Goal: Information Seeking & Learning: Learn about a topic

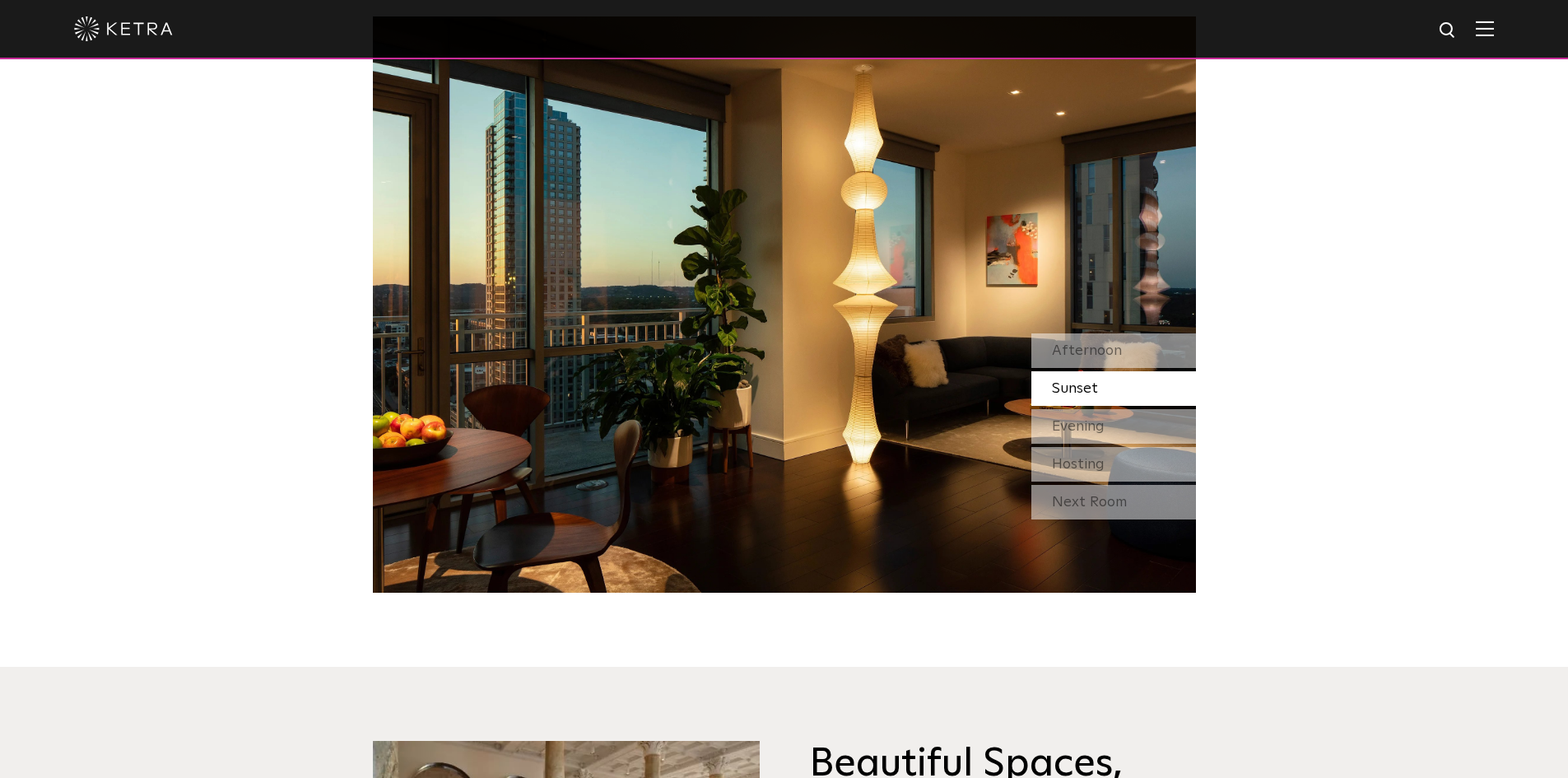
scroll to position [1564, 0]
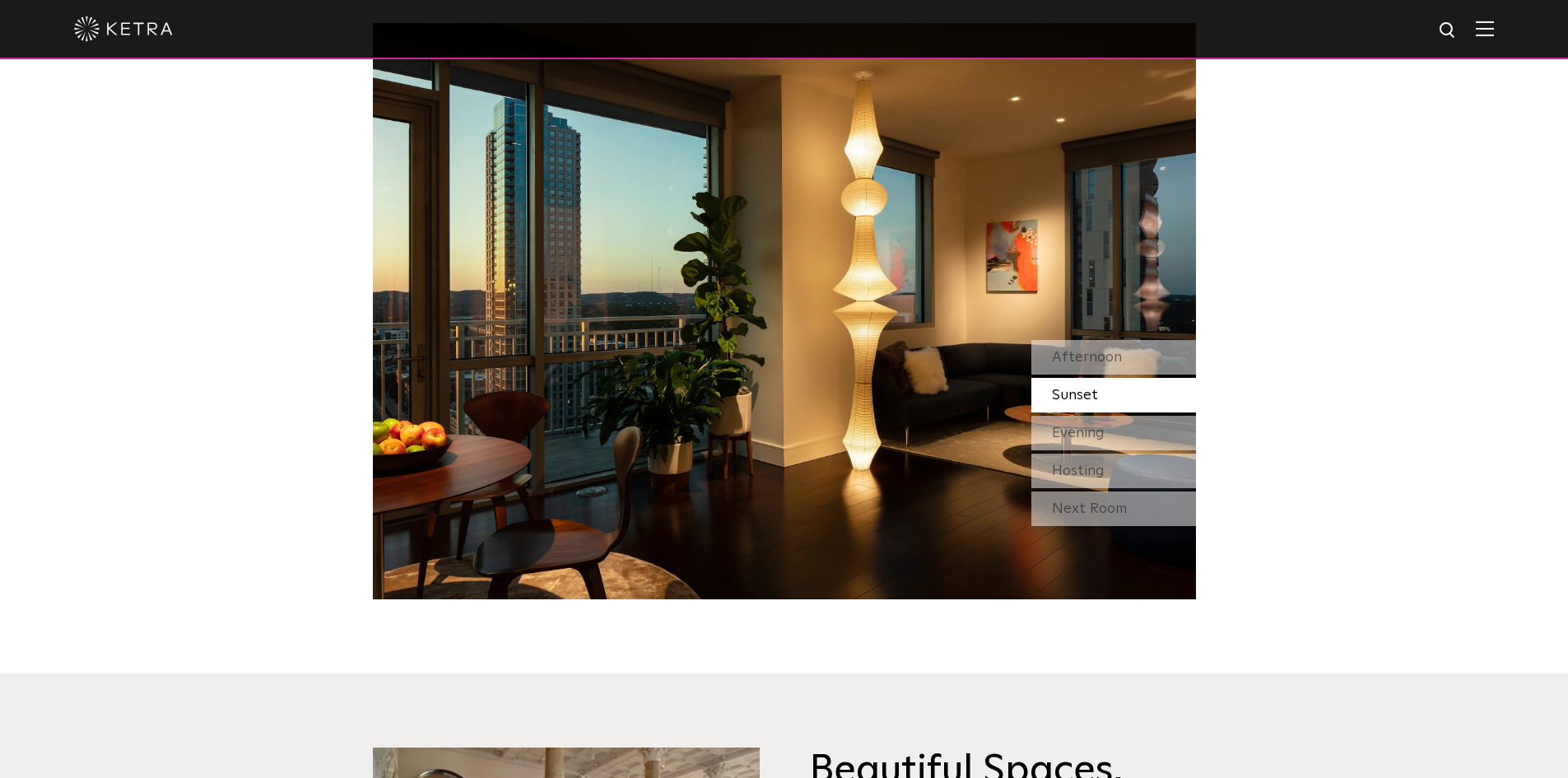
click at [831, 357] on img at bounding box center [784, 311] width 823 height 576
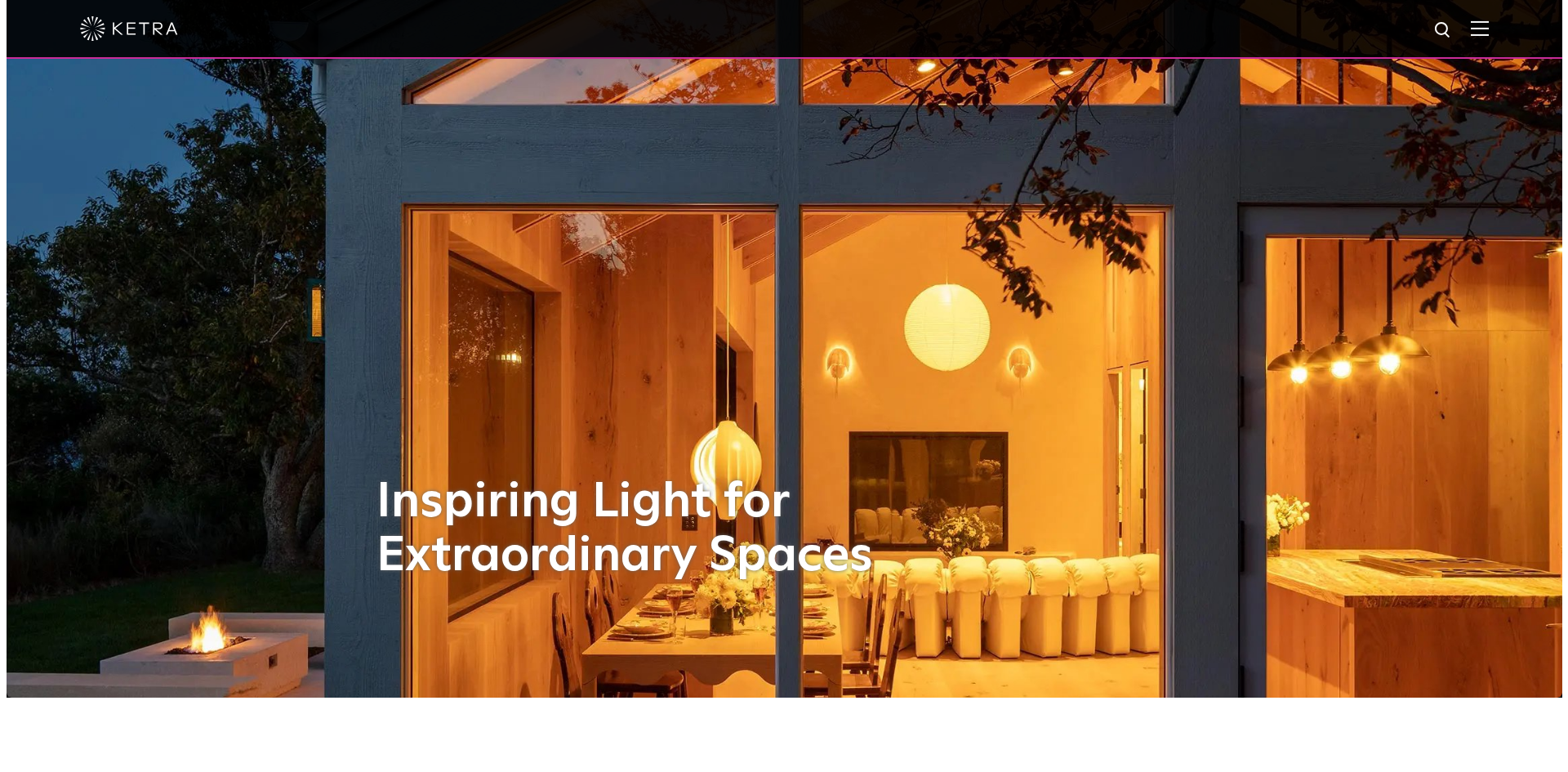
scroll to position [0, 0]
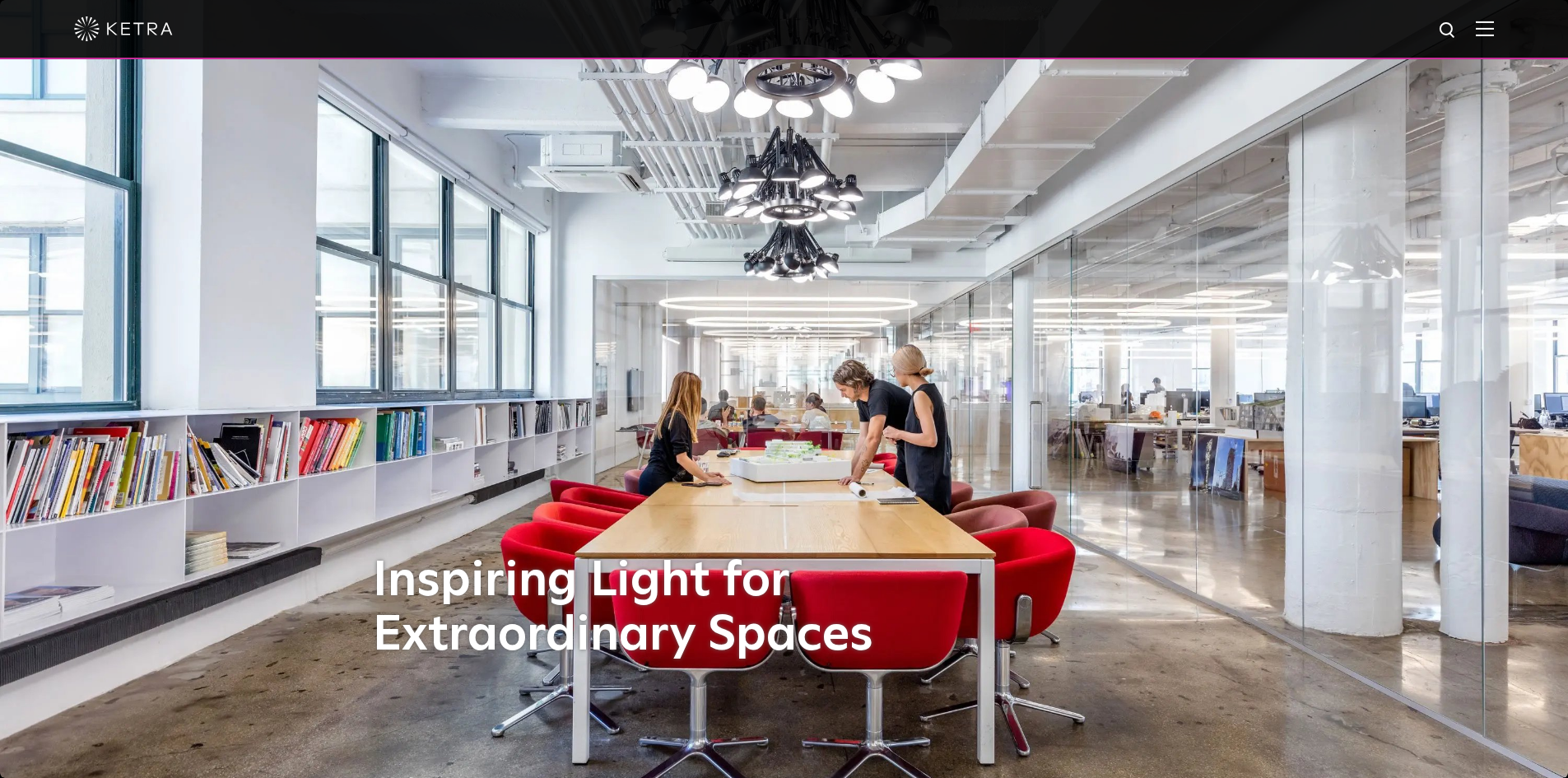
click at [1508, 30] on div at bounding box center [784, 30] width 1568 height 59
click at [1493, 36] on img at bounding box center [1484, 28] width 18 height 15
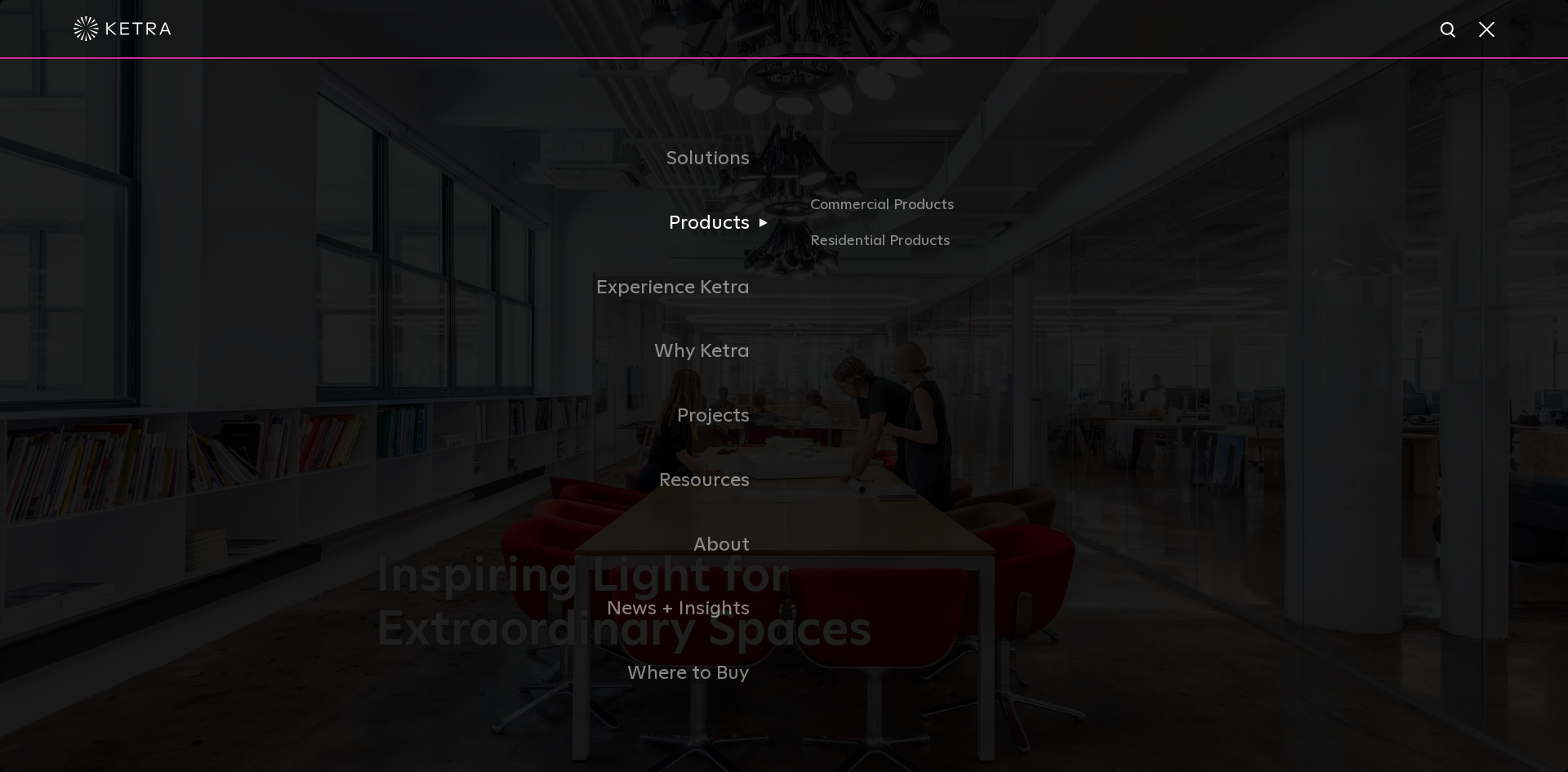
click at [739, 225] on link "Products" at bounding box center [580, 223] width 409 height 65
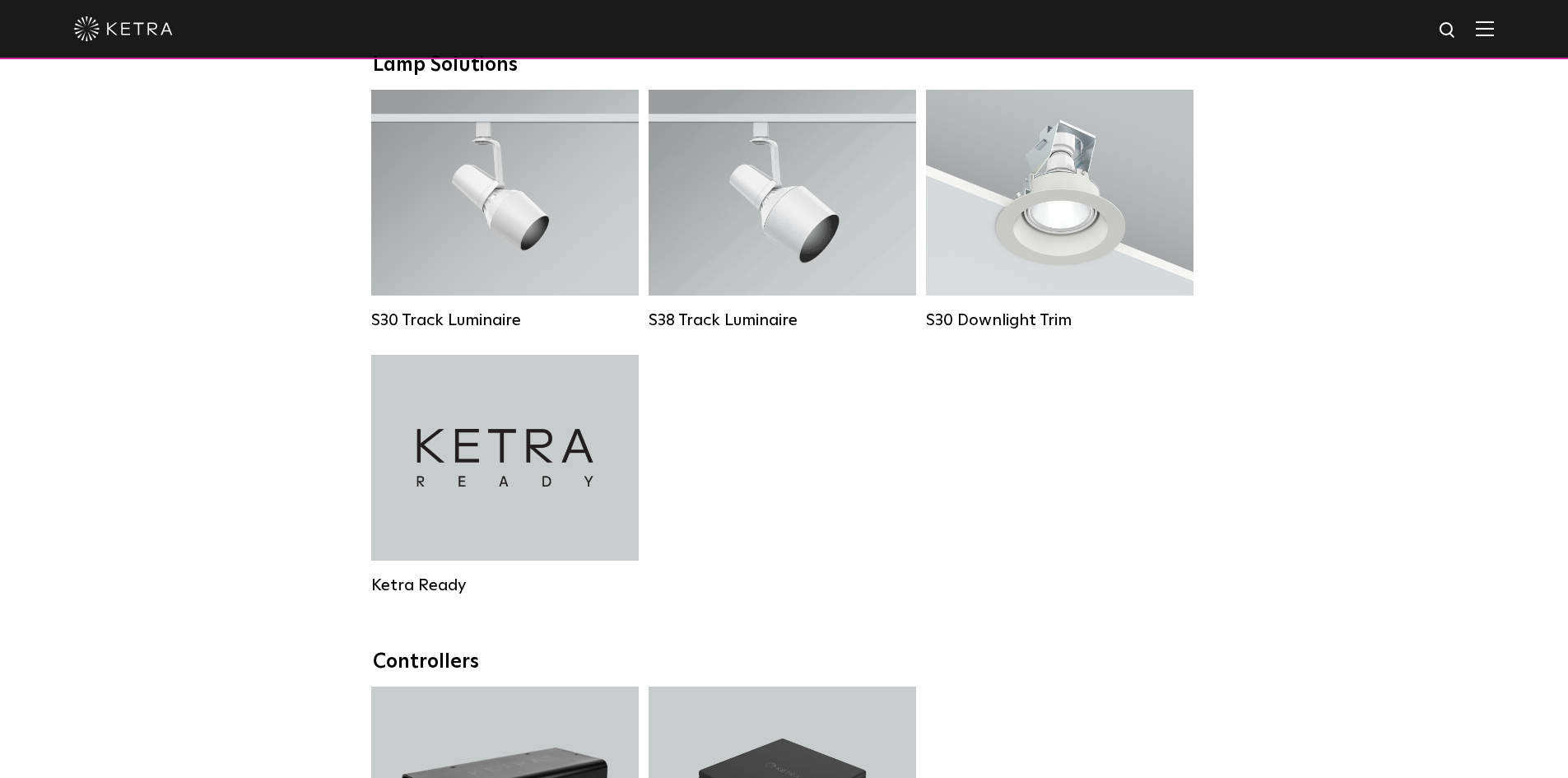
scroll to position [1508, 0]
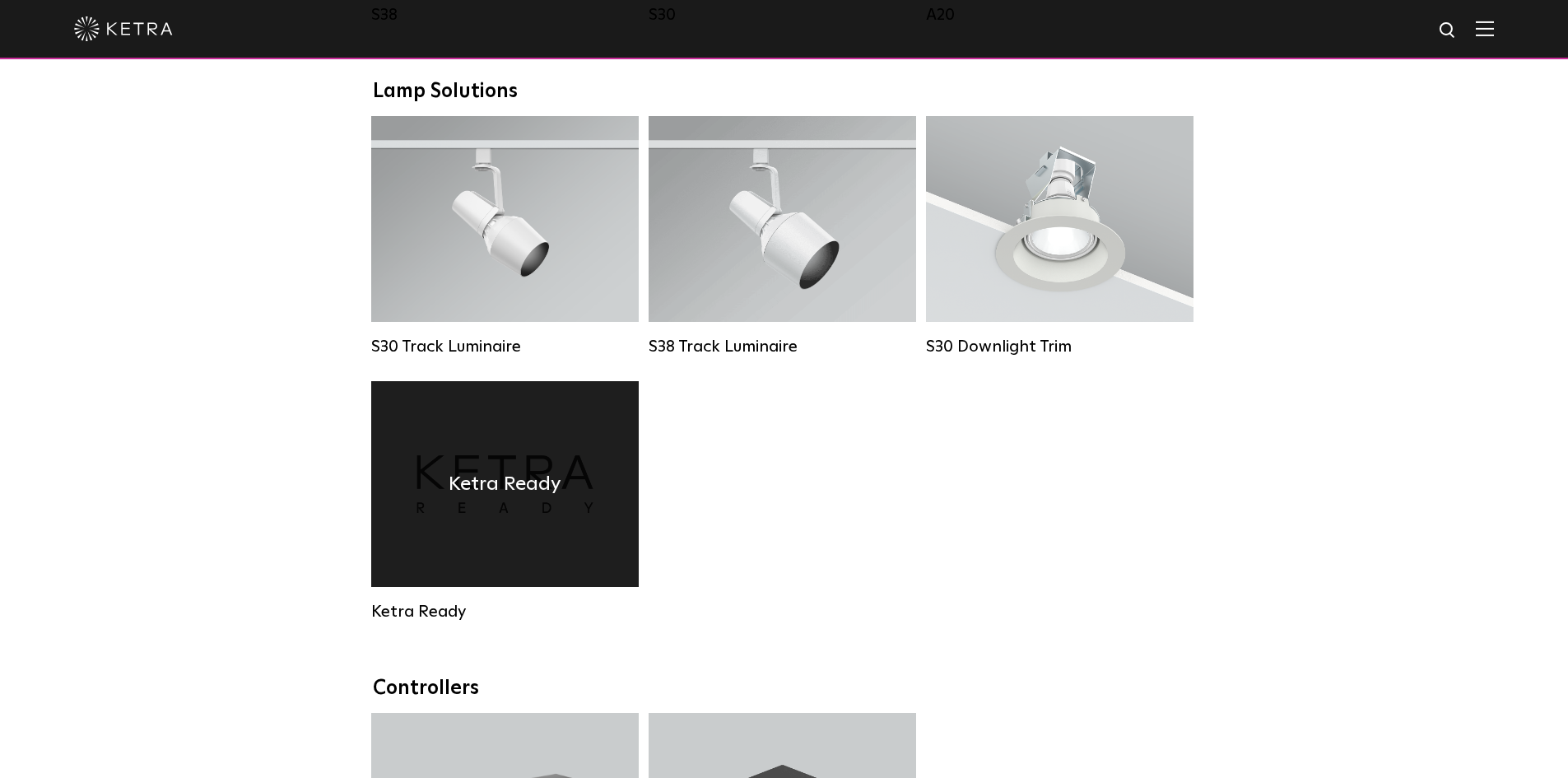
click at [483, 497] on h4 "Ketra Ready" at bounding box center [504, 484] width 113 height 31
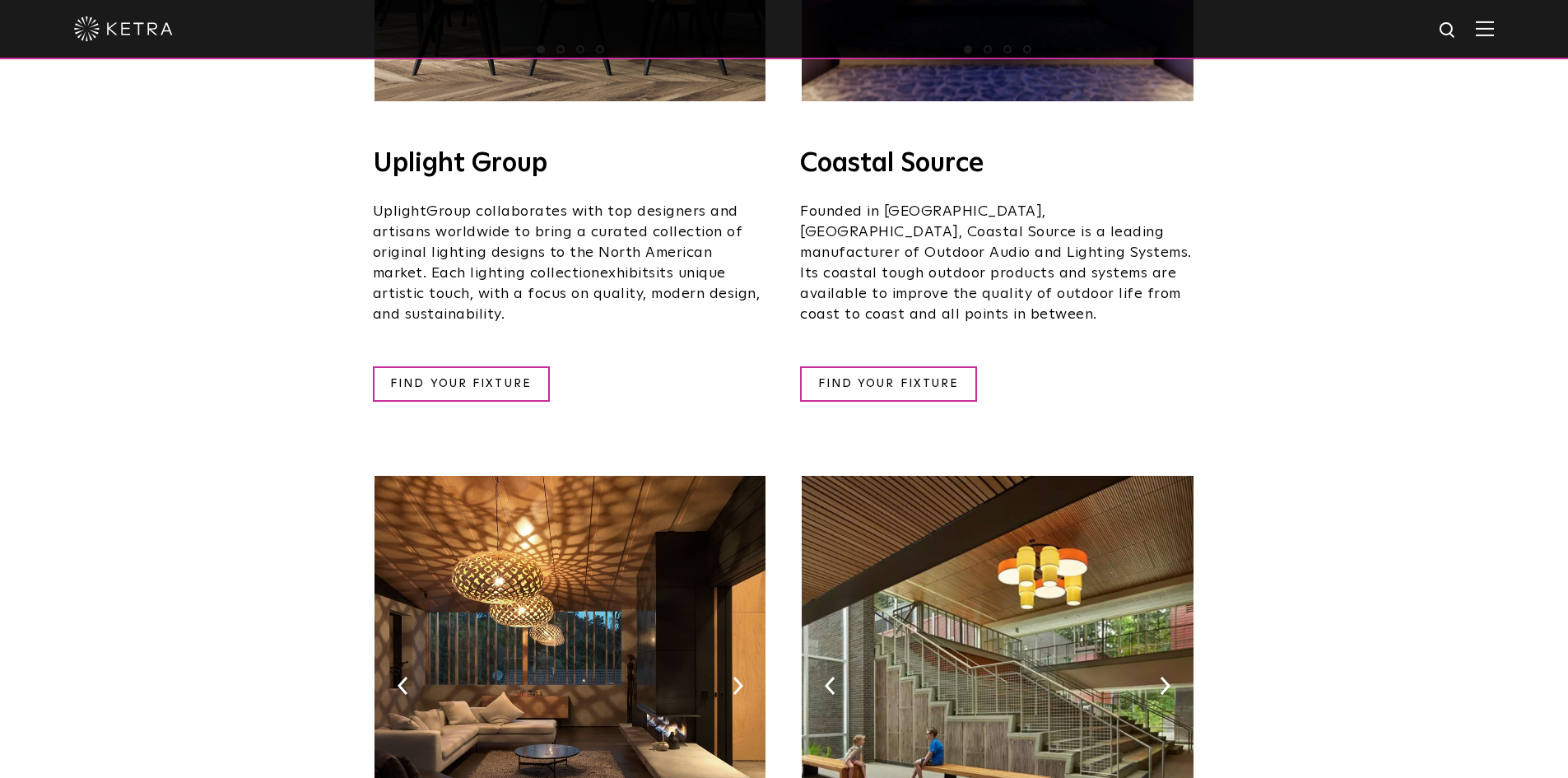
scroll to position [247, 0]
